Goal: Information Seeking & Learning: Learn about a topic

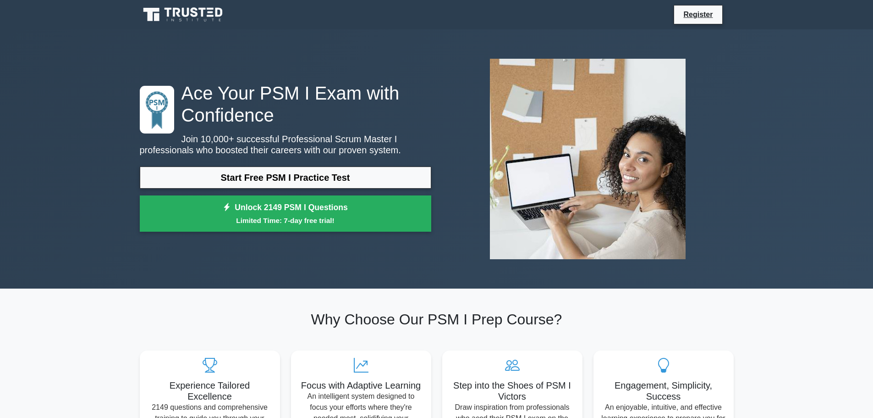
click at [304, 192] on div "Start Free PSM I Practice Test Unlock 2149 PSM I Questions Limited Time: 7-day …" at bounding box center [286, 201] width 292 height 70
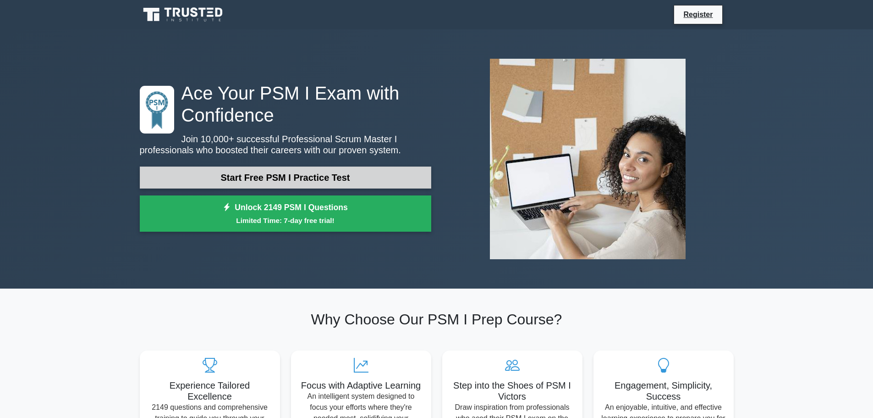
click at [305, 179] on link "Start Free PSM I Practice Test" at bounding box center [286, 177] width 292 height 22
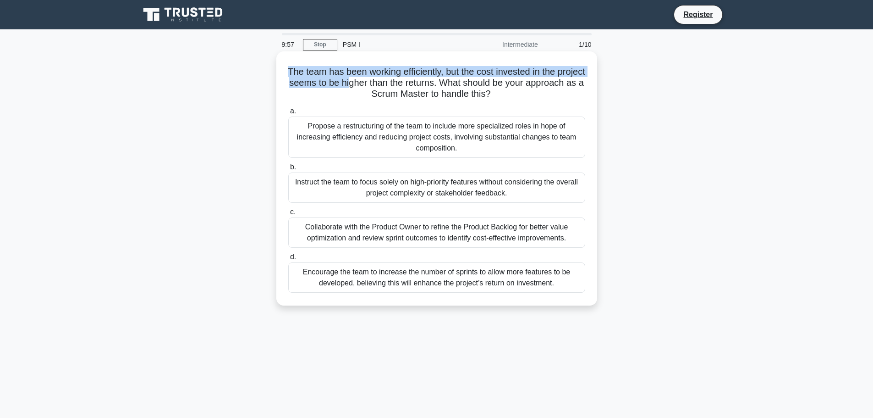
drag, startPoint x: 301, startPoint y: 72, endPoint x: 441, endPoint y: 86, distance: 141.0
click at [402, 82] on h5 "The team has been working efficiently, but the cost invested in the project see…" at bounding box center [436, 83] width 299 height 34
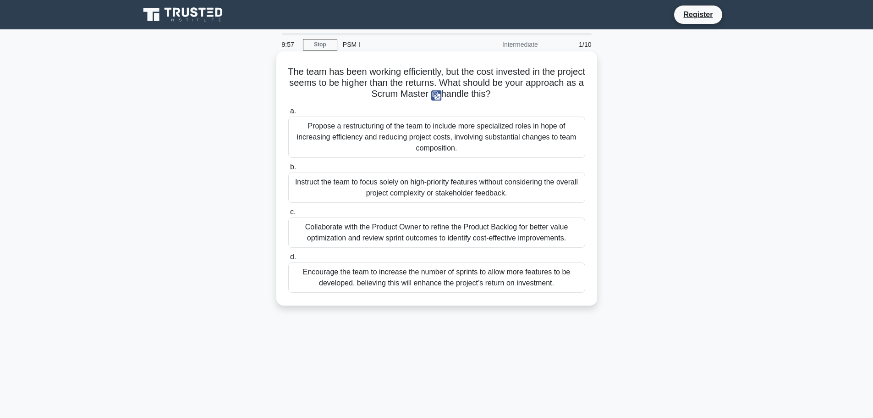
click at [493, 94] on h5 "The team has been working efficiently, but the cost invested in the project see…" at bounding box center [436, 83] width 299 height 34
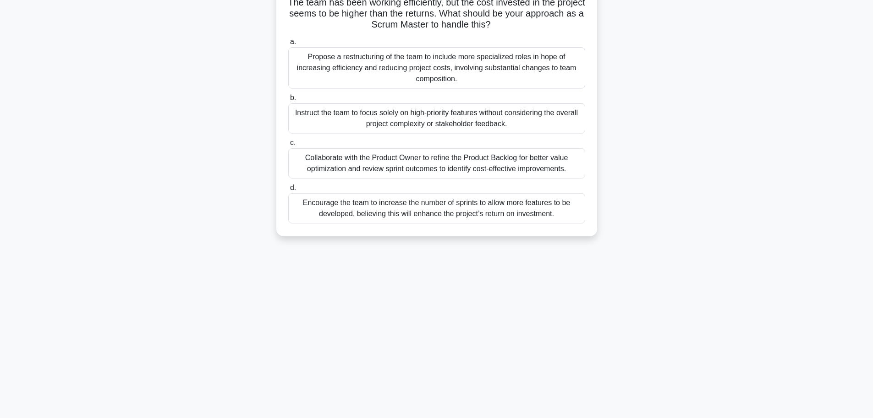
scroll to position [77, 0]
